Goal: Information Seeking & Learning: Find contact information

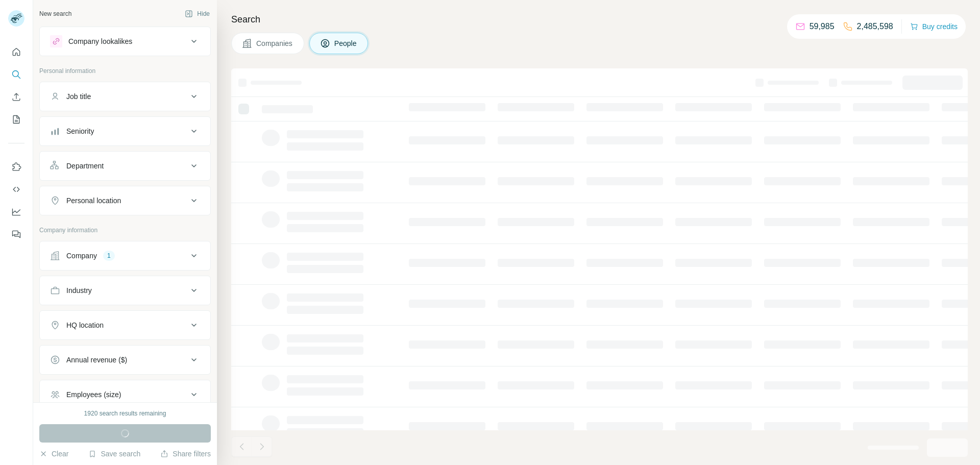
click at [136, 243] on button "Company 1" at bounding box center [125, 255] width 170 height 24
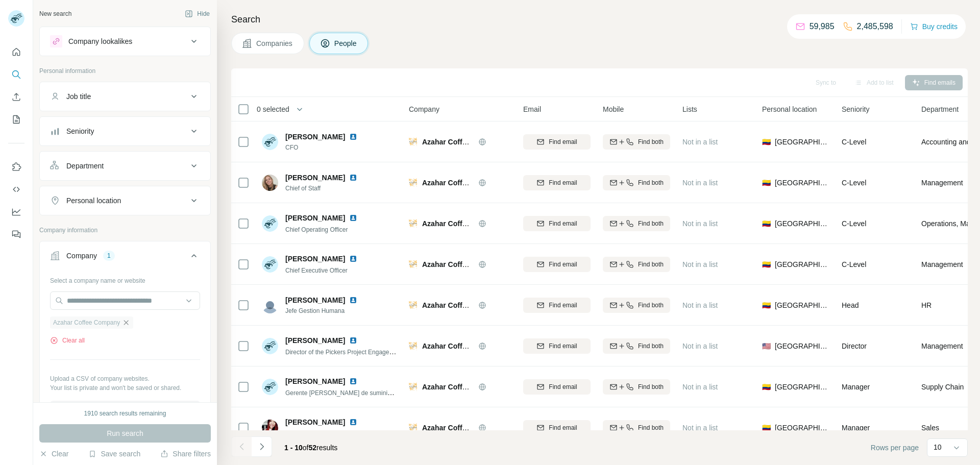
click at [127, 324] on icon "button" at bounding box center [126, 322] width 8 height 8
click at [137, 307] on input "text" at bounding box center [125, 300] width 150 height 18
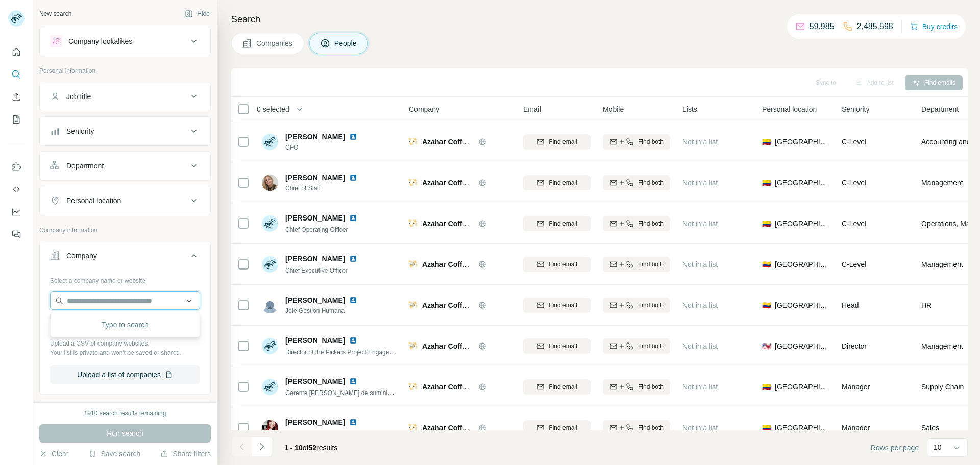
paste input "********"
click at [127, 294] on input "********" at bounding box center [125, 300] width 150 height 18
paste input "**********"
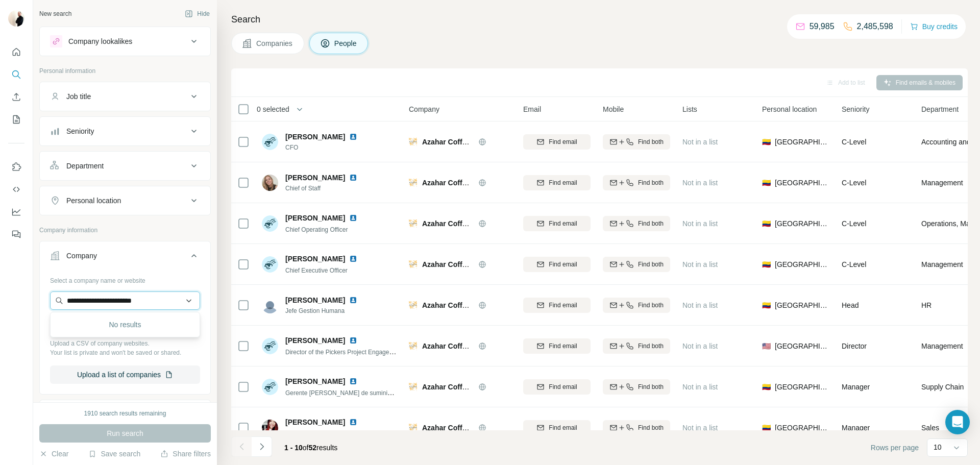
type input "**********"
click at [96, 314] on div "AvePoint [DOMAIN_NAME]" at bounding box center [125, 328] width 145 height 28
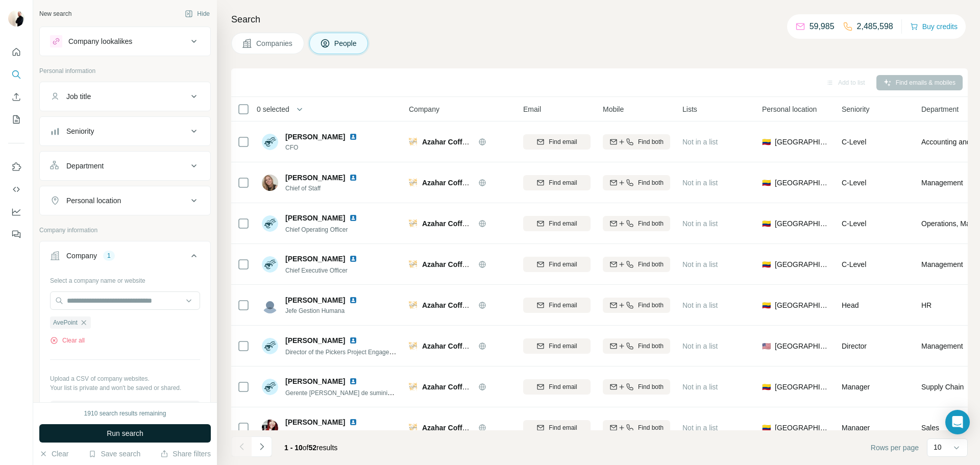
click at [146, 430] on button "Run search" at bounding box center [124, 433] width 171 height 18
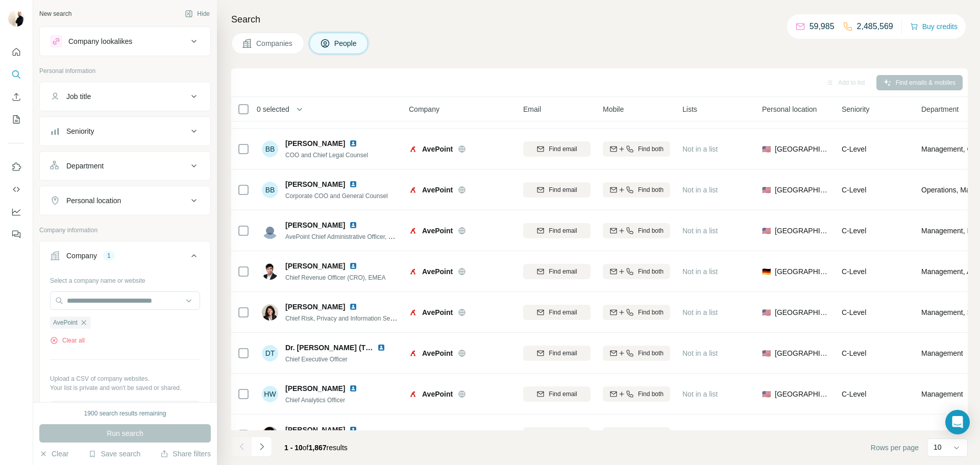
scroll to position [99, 0]
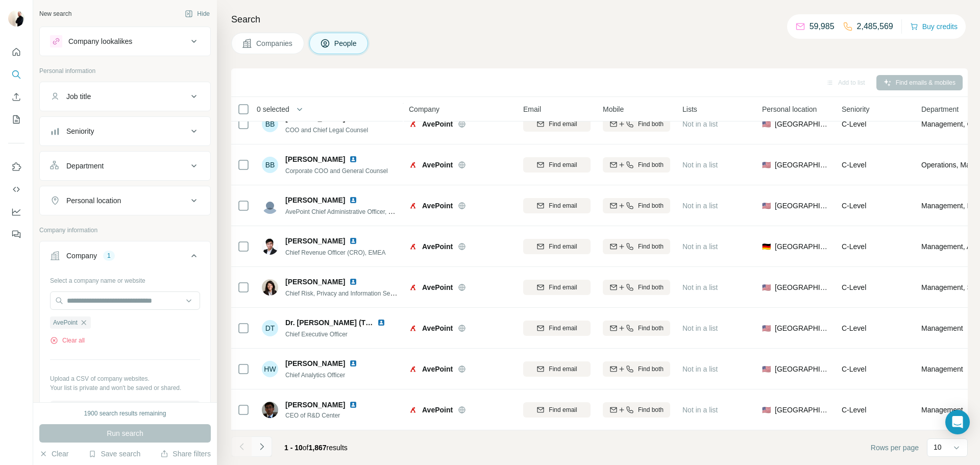
click at [267, 452] on button "Navigate to next page" at bounding box center [262, 446] width 20 height 20
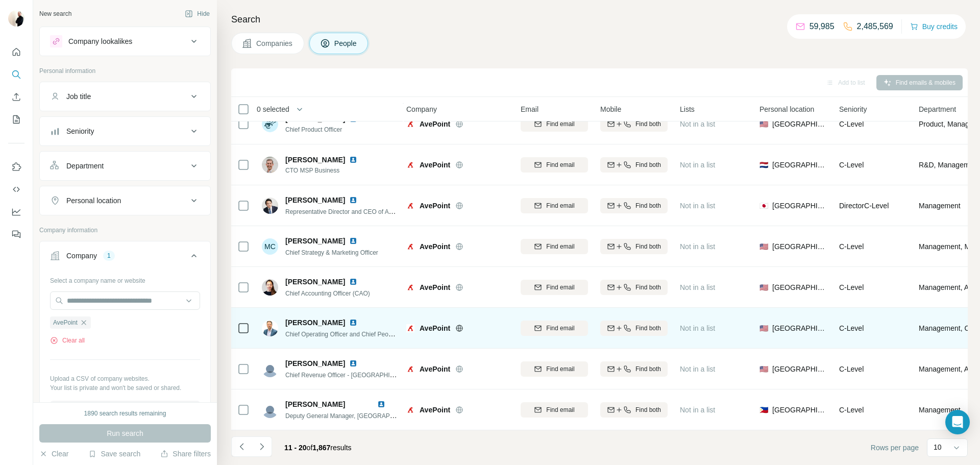
scroll to position [98, 2]
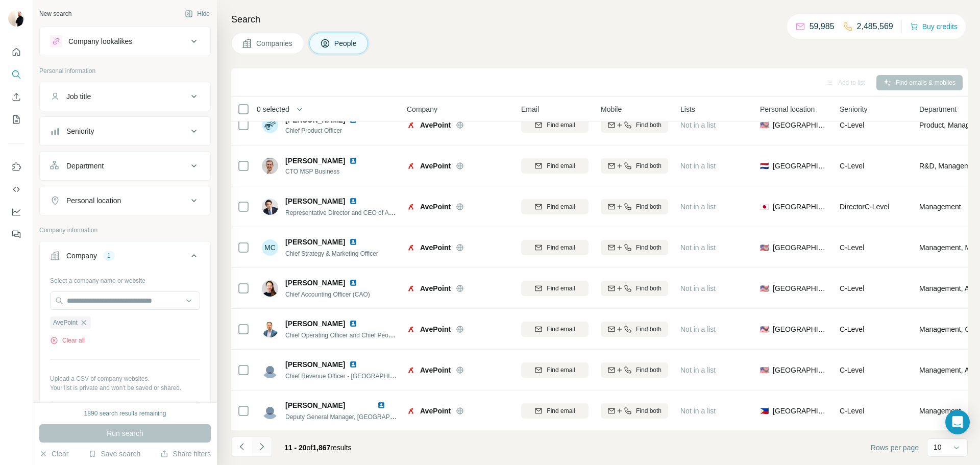
click at [266, 446] on button "Navigate to next page" at bounding box center [262, 446] width 20 height 20
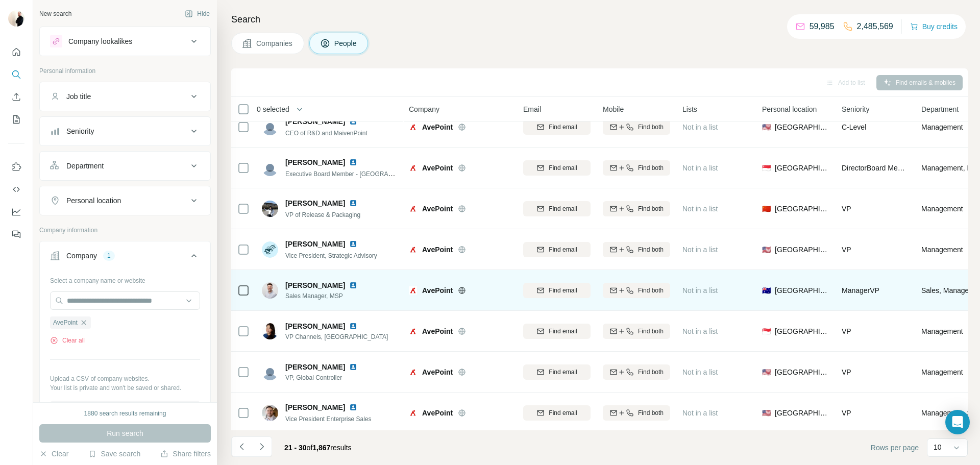
scroll to position [99, 0]
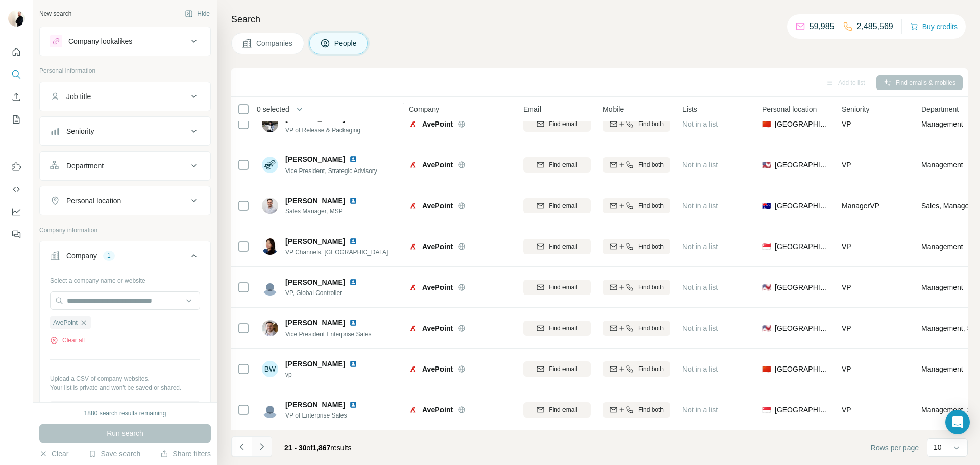
click at [257, 441] on icon "Navigate to next page" at bounding box center [262, 446] width 10 height 10
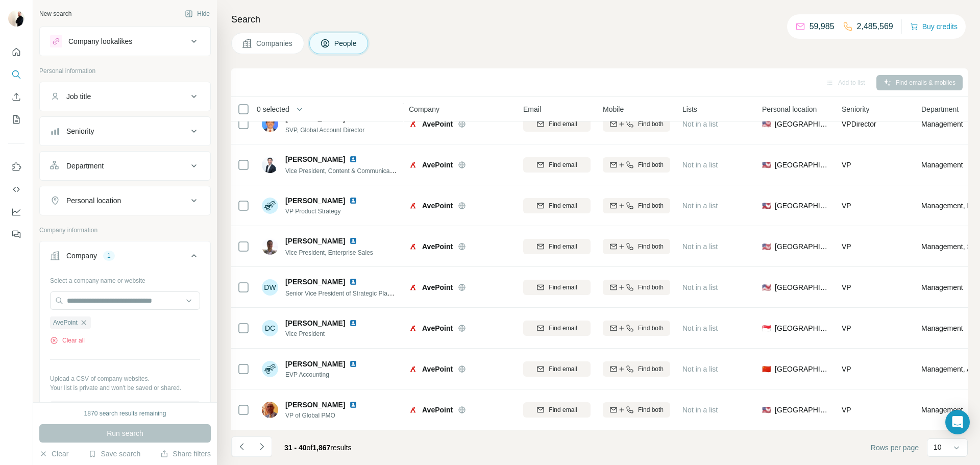
click at [271, 449] on button "Navigate to next page" at bounding box center [262, 446] width 20 height 20
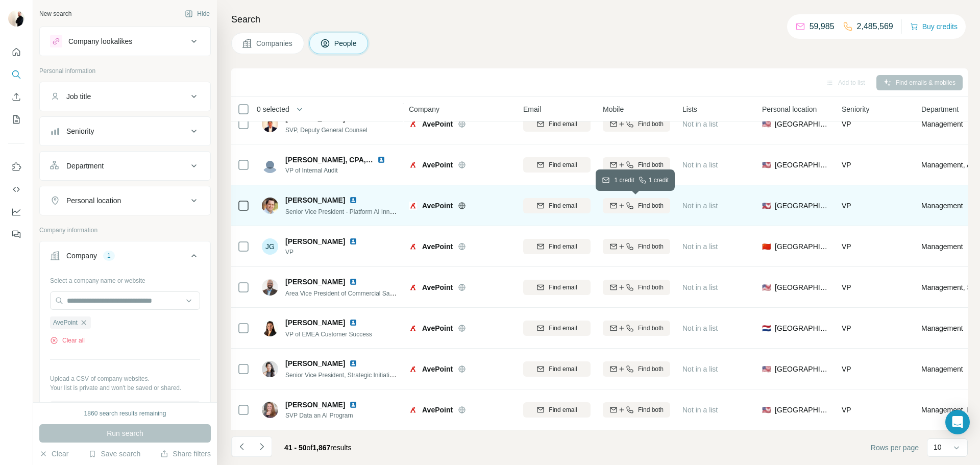
click at [653, 208] on span "Find both" at bounding box center [651, 205] width 26 height 9
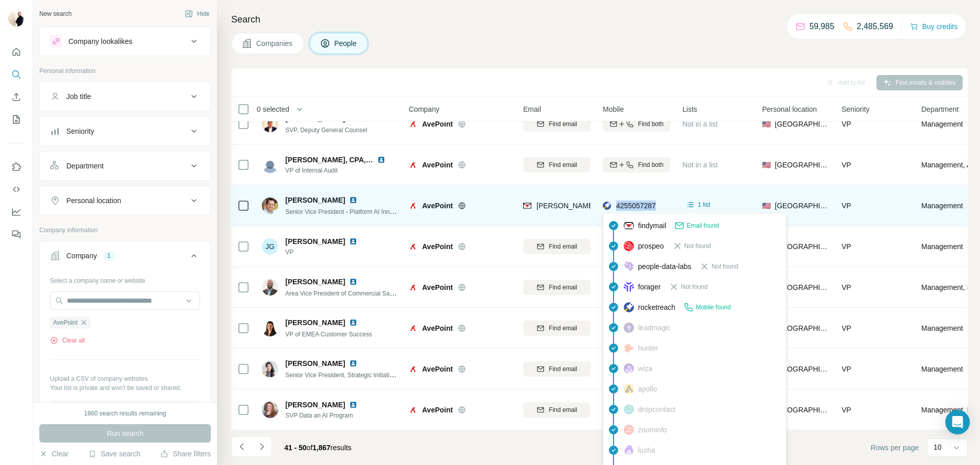
drag, startPoint x: 663, startPoint y: 205, endPoint x: 616, endPoint y: 208, distance: 47.0
click at [616, 208] on div "4255057287" at bounding box center [636, 205] width 67 height 28
copy span "4255057287"
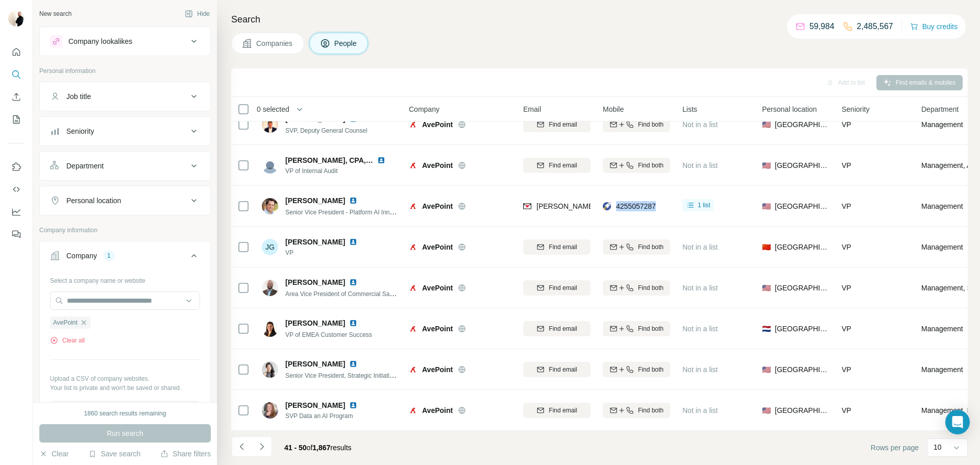
scroll to position [99, 0]
